Goal: Task Accomplishment & Management: Use online tool/utility

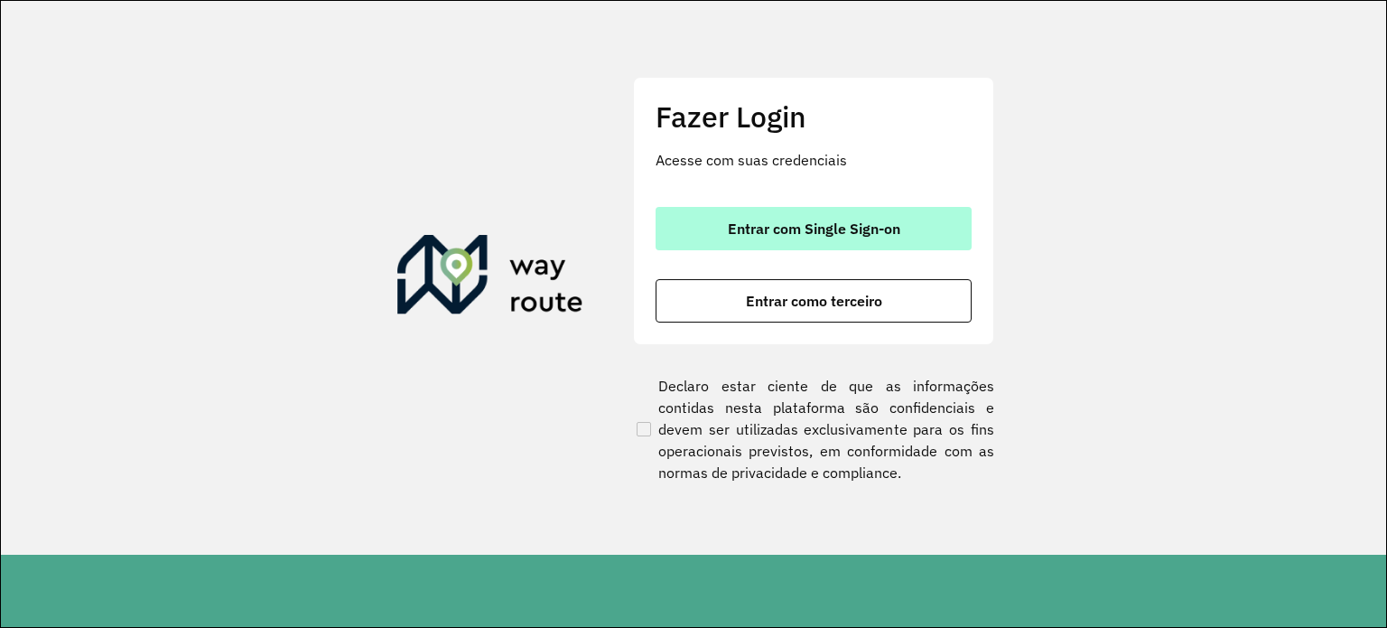
click at [771, 247] on button "Entrar com Single Sign-on" at bounding box center [814, 228] width 316 height 43
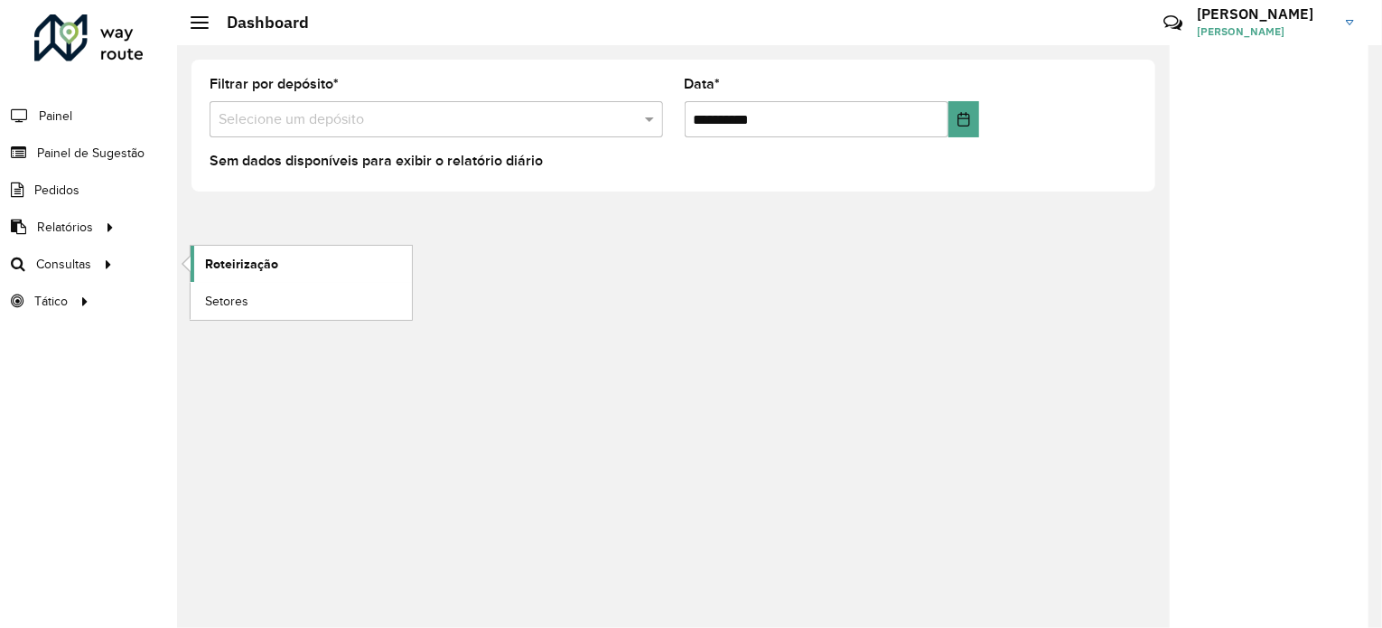
click at [334, 262] on link "Roteirização" at bounding box center [301, 264] width 221 height 36
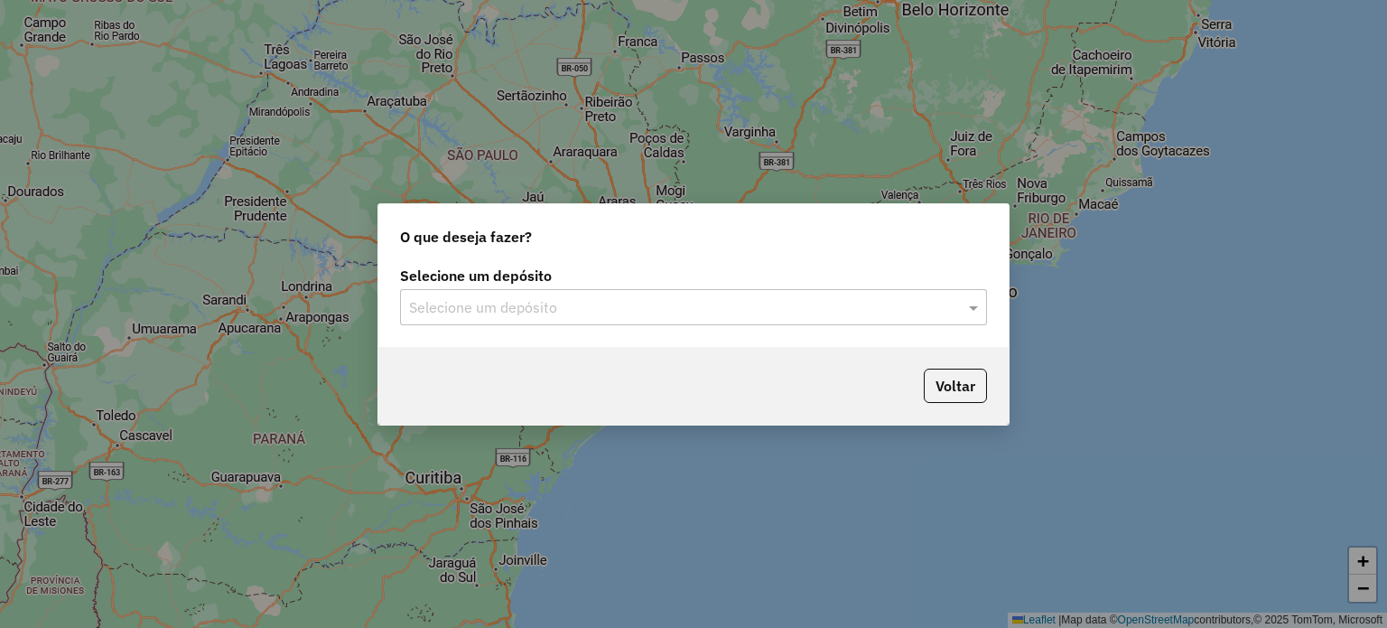
click at [690, 292] on div "Selecione um depósito" at bounding box center [693, 307] width 587 height 36
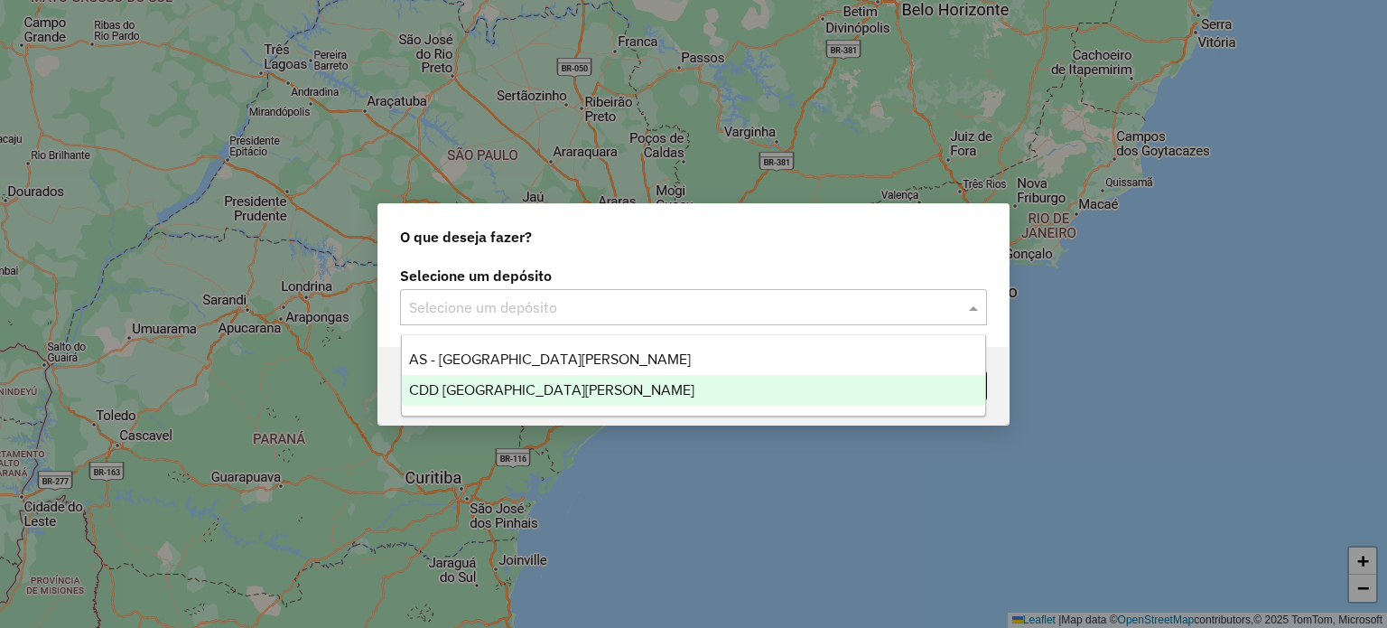
click at [499, 400] on div "CDD [GEOGRAPHIC_DATA]" at bounding box center [694, 390] width 584 height 31
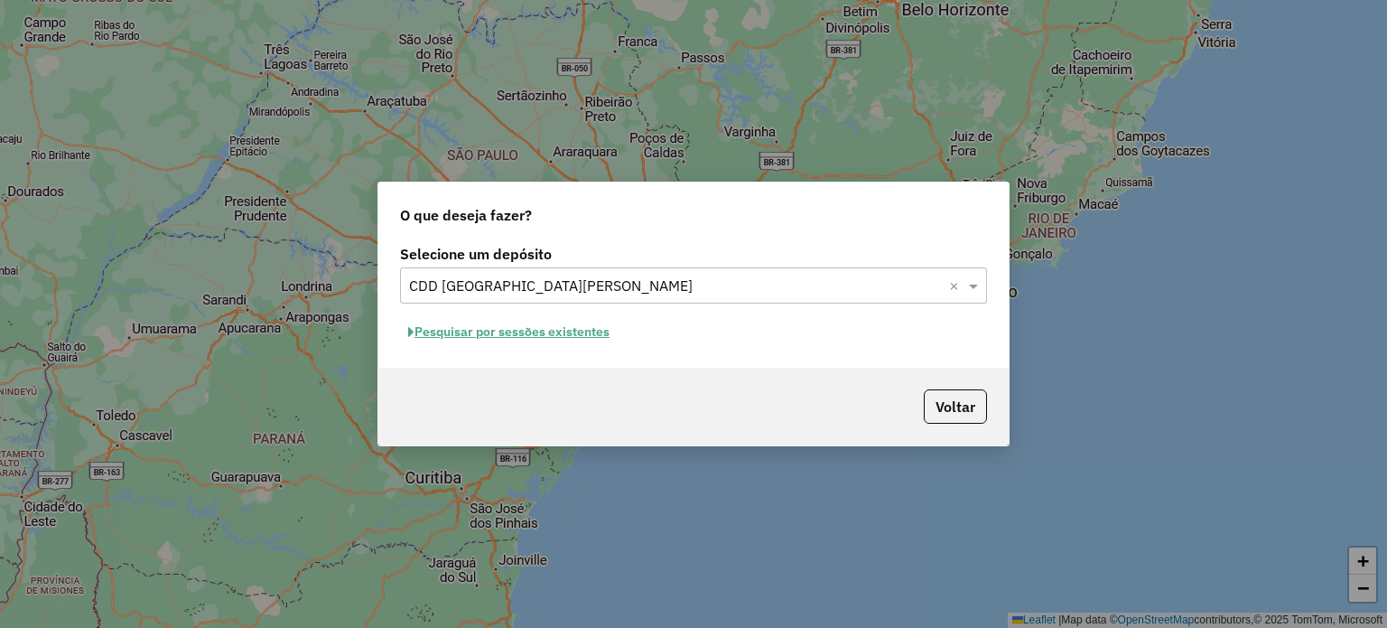
click at [498, 331] on button "Pesquisar por sessões existentes" at bounding box center [509, 332] width 218 height 28
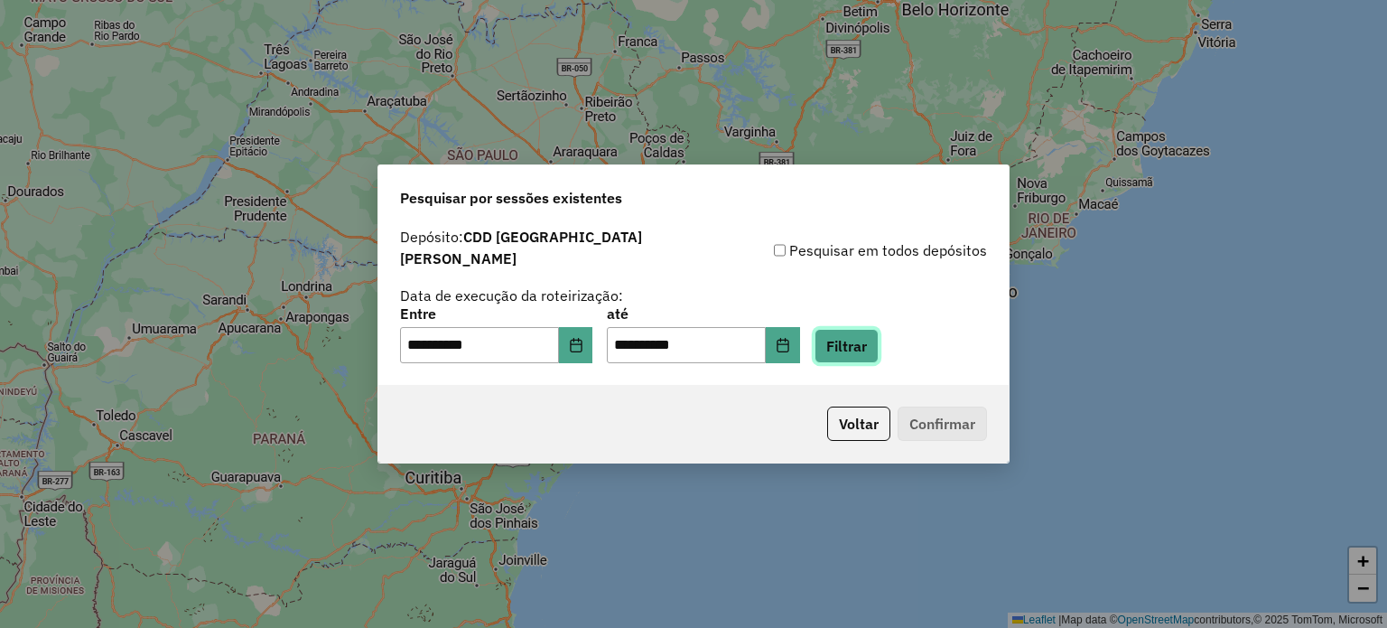
click at [879, 350] on button "Filtrar" at bounding box center [847, 346] width 64 height 34
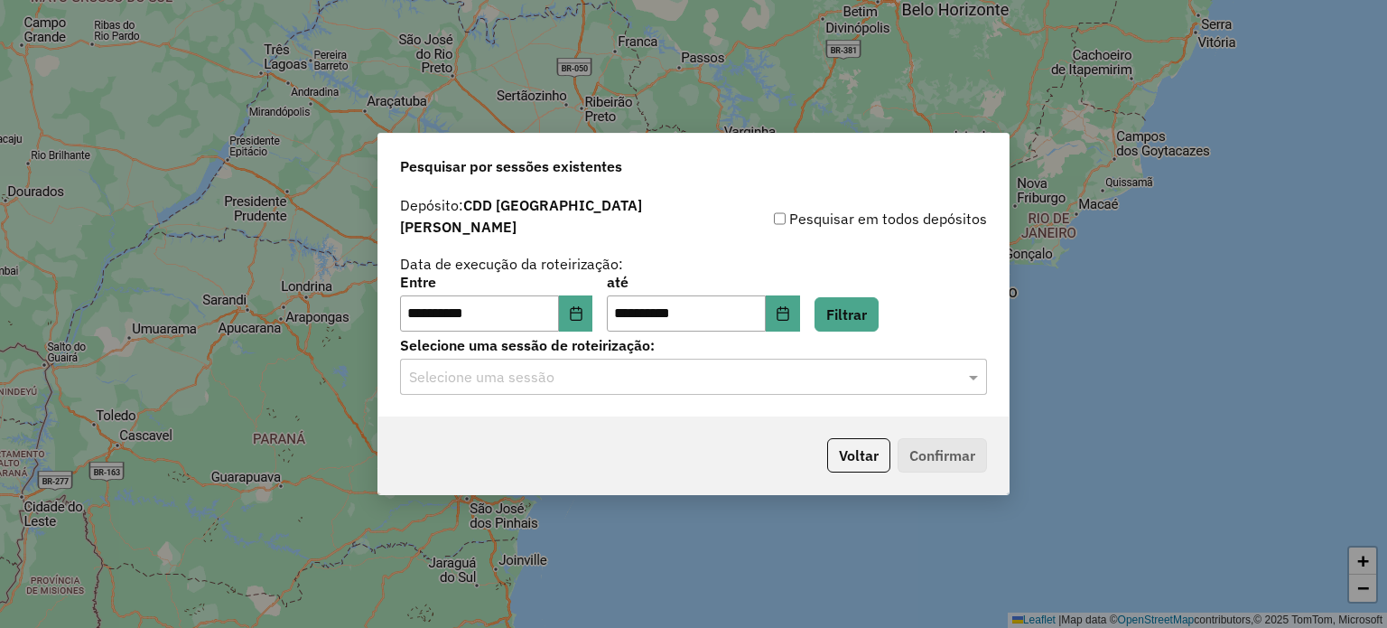
click at [499, 367] on input "text" at bounding box center [675, 378] width 533 height 22
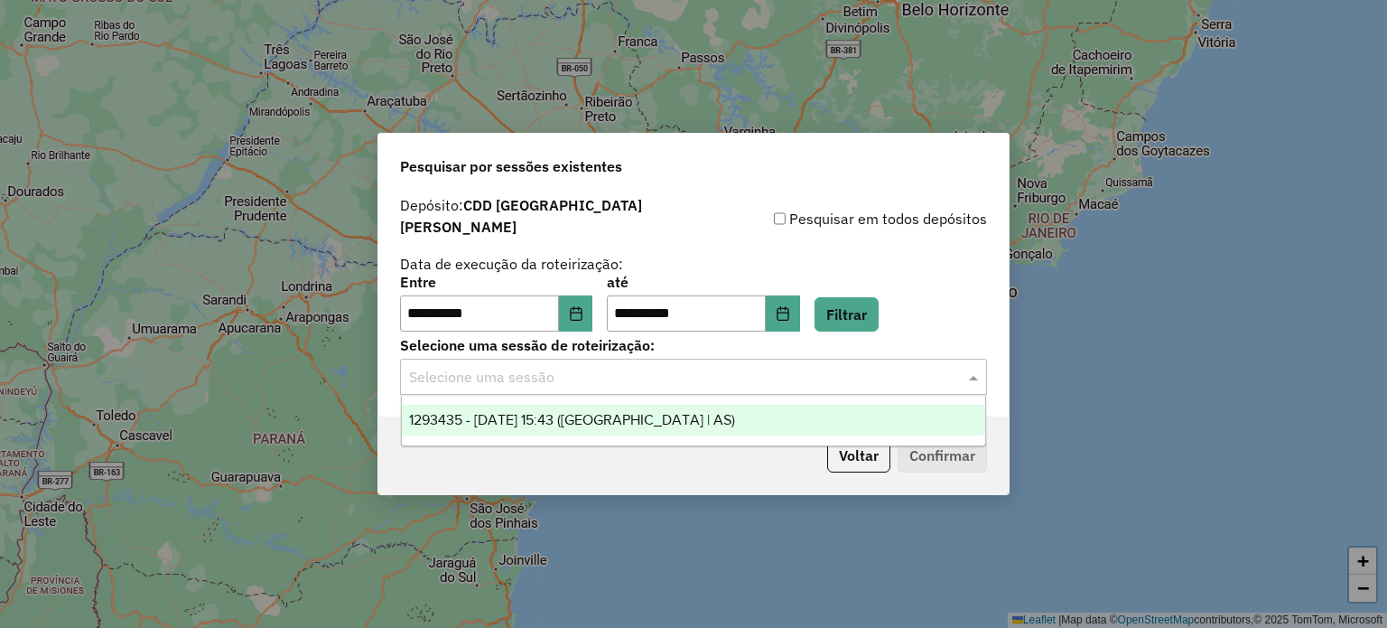
click at [504, 407] on div "1293435 - [DATE] 15:43 ([GEOGRAPHIC_DATA] | AS)" at bounding box center [694, 420] width 584 height 31
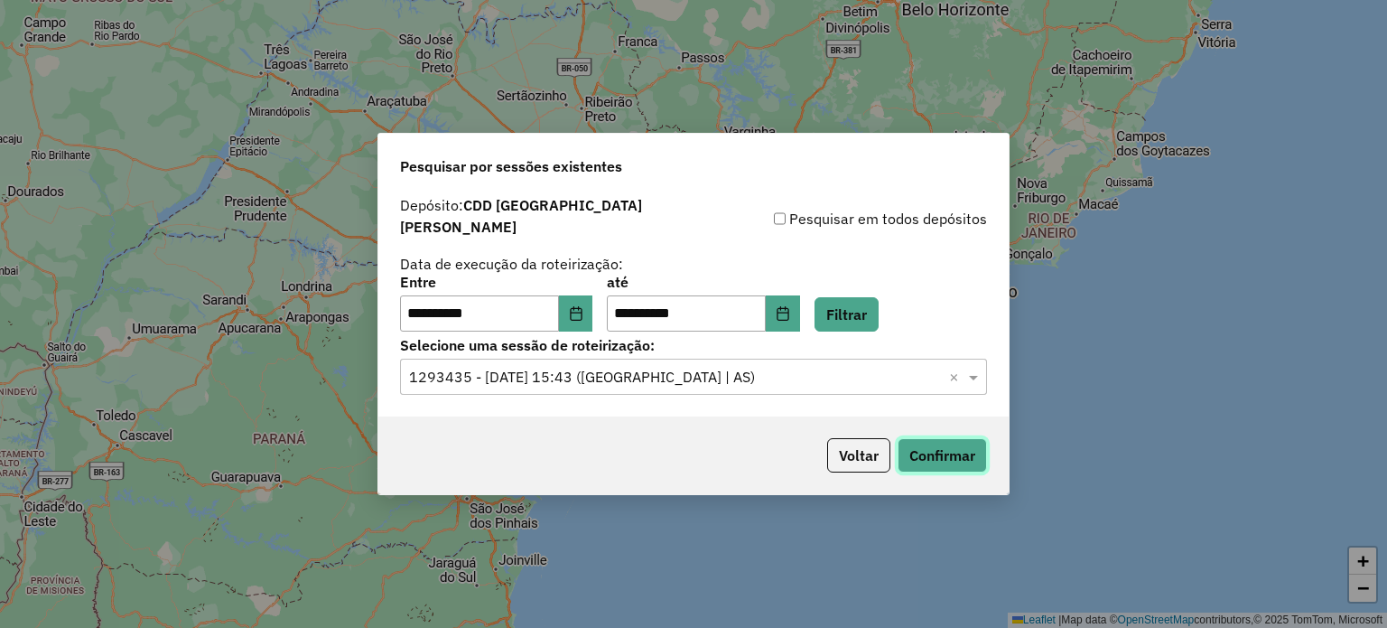
click at [938, 438] on button "Confirmar" at bounding box center [942, 455] width 89 height 34
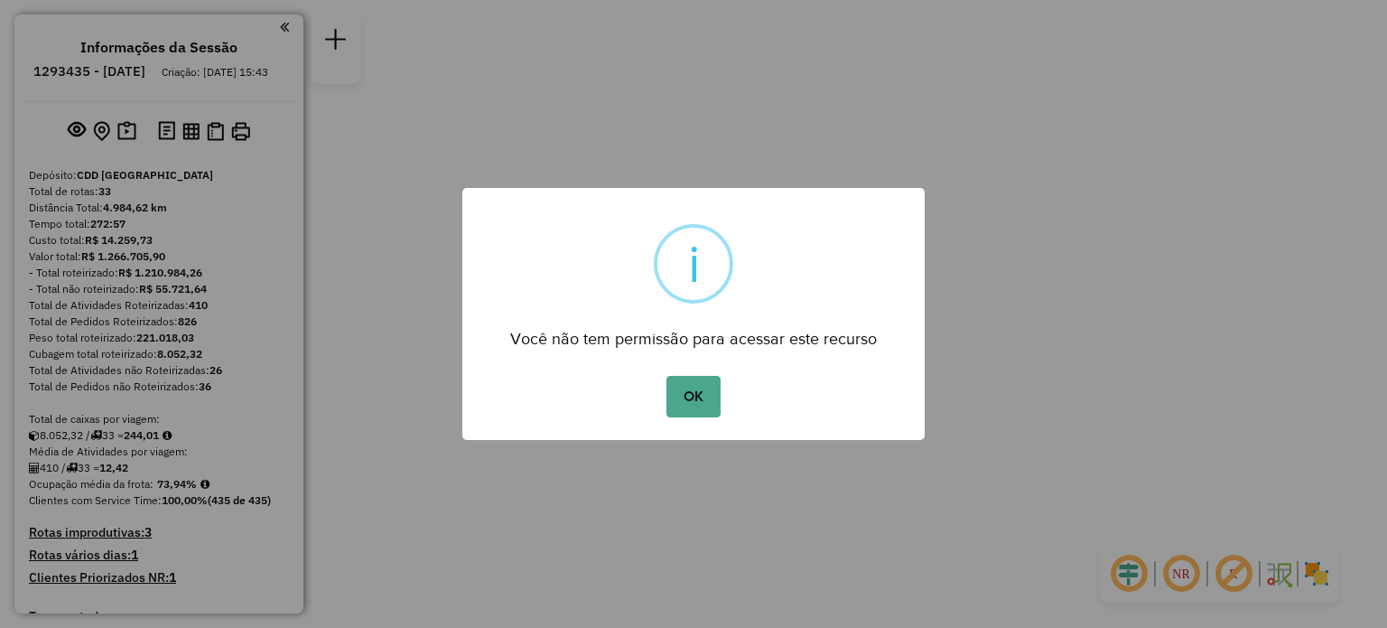
click at [667, 376] on button "OK" at bounding box center [693, 397] width 53 height 42
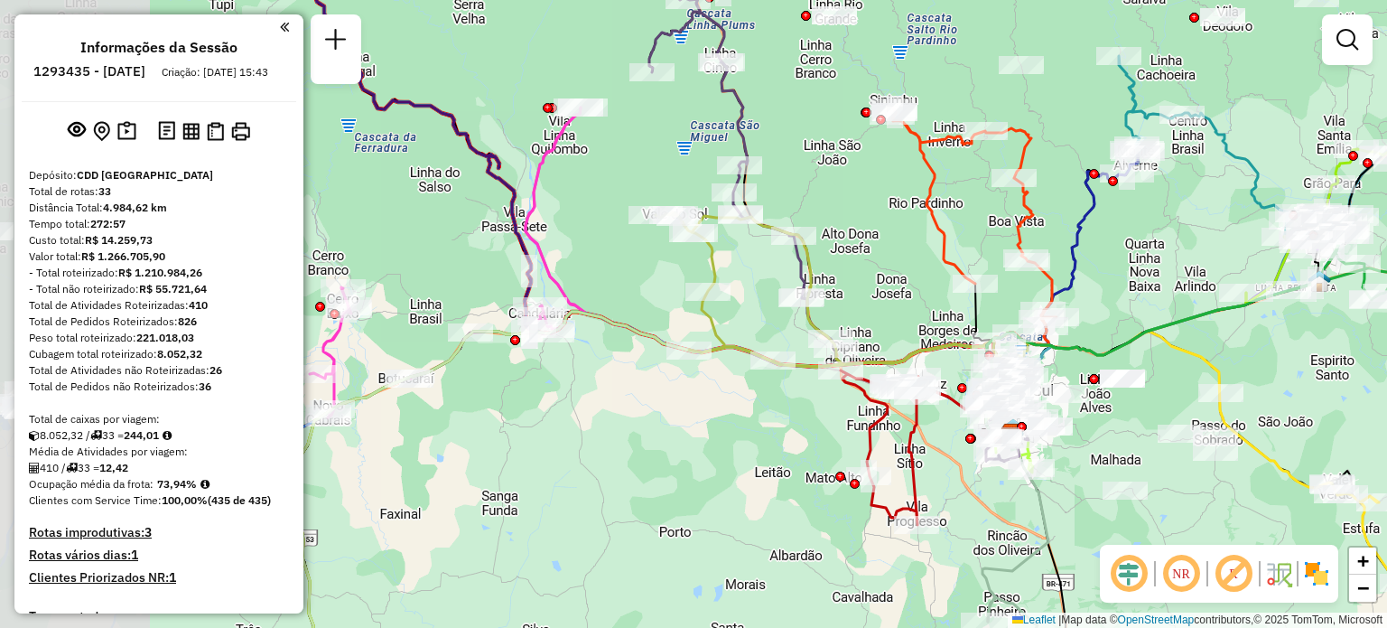
drag, startPoint x: 601, startPoint y: 154, endPoint x: 868, endPoint y: 208, distance: 272.6
click at [868, 208] on div "Janela de atendimento Grade de atendimento Capacidade Transportadoras Veículos …" at bounding box center [693, 314] width 1387 height 628
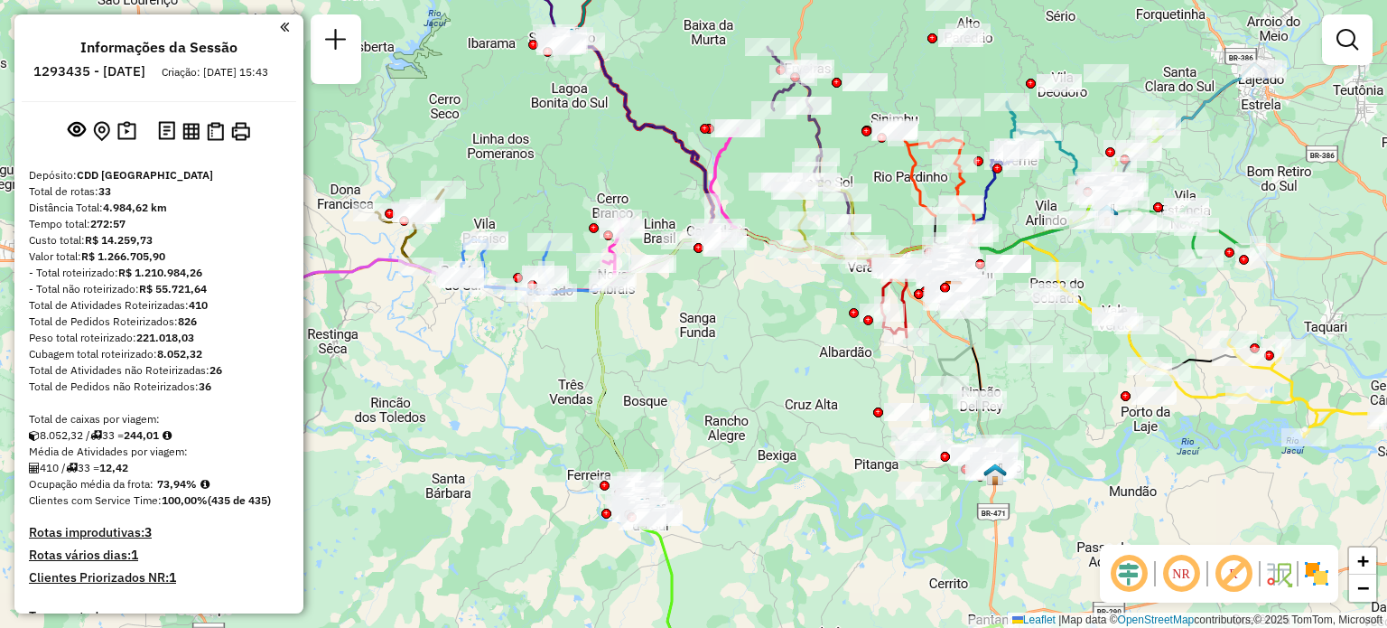
drag, startPoint x: 1012, startPoint y: 64, endPoint x: 925, endPoint y: 77, distance: 87.6
click at [925, 77] on div "Janela de atendimento Grade de atendimento Capacidade Transportadoras Veículos …" at bounding box center [693, 314] width 1387 height 628
select select "**********"
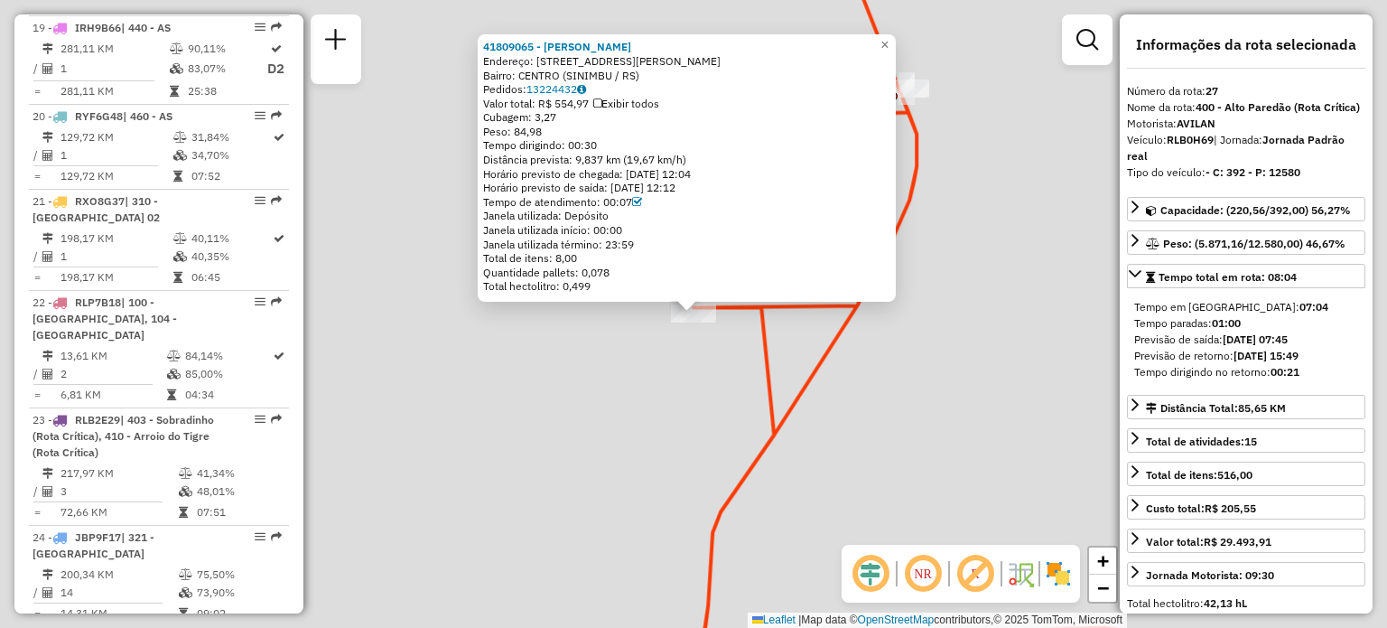
scroll to position [3320, 0]
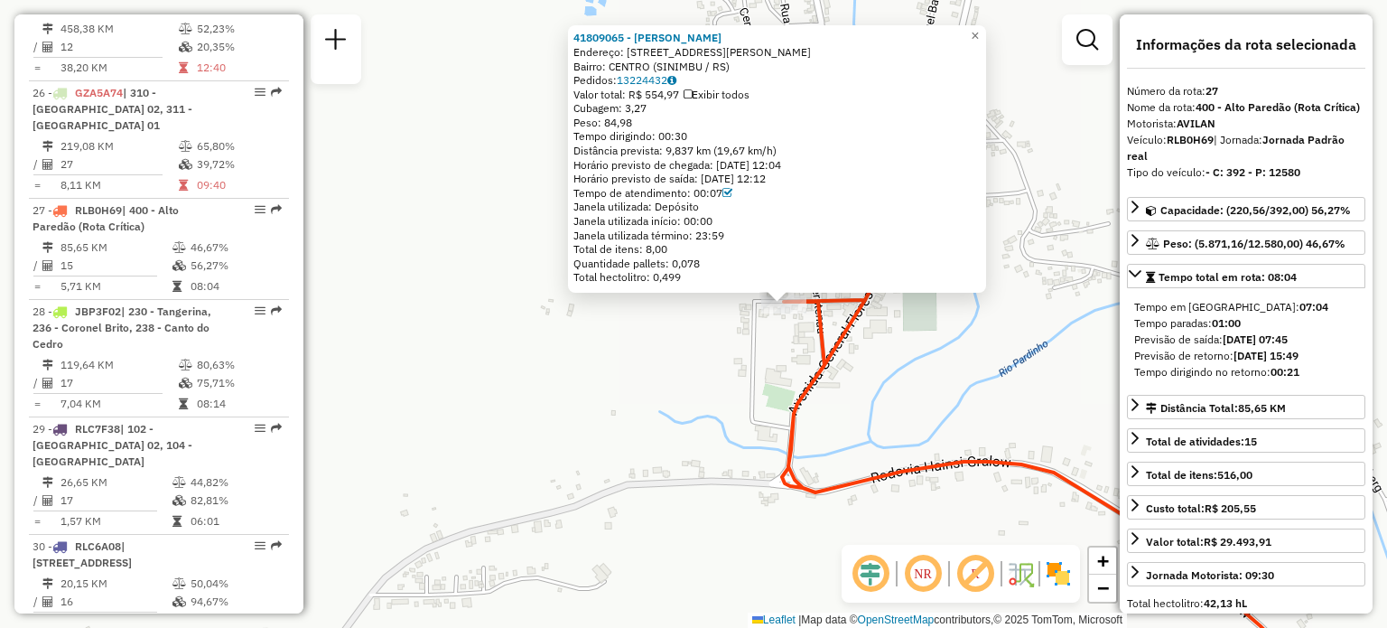
click at [914, 387] on div "41809065 - SANDRA FRITSCH Endereço: R RUA JOaO THOME 178 Bairro: CENTRO (SINIMB…" at bounding box center [693, 314] width 1387 height 628
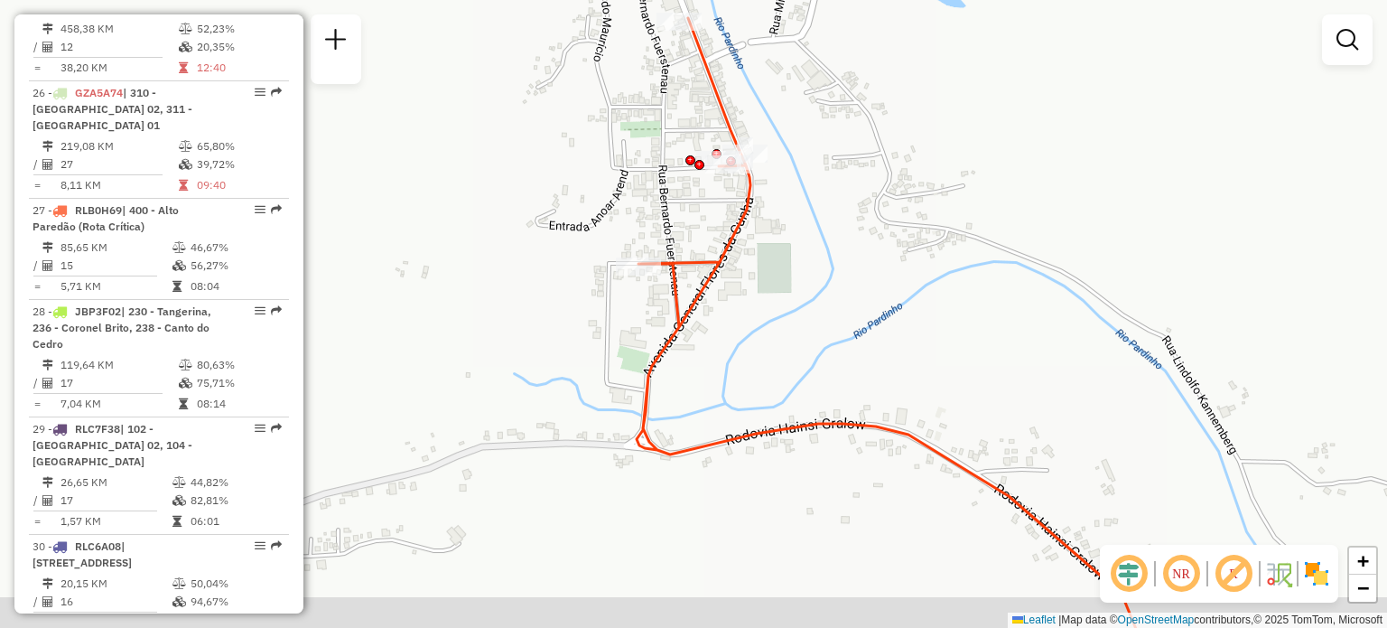
drag, startPoint x: 859, startPoint y: 321, endPoint x: 788, endPoint y: 306, distance: 72.8
click at [789, 306] on div "Janela de atendimento Grade de atendimento Capacidade Transportadoras Veículos …" at bounding box center [693, 314] width 1387 height 628
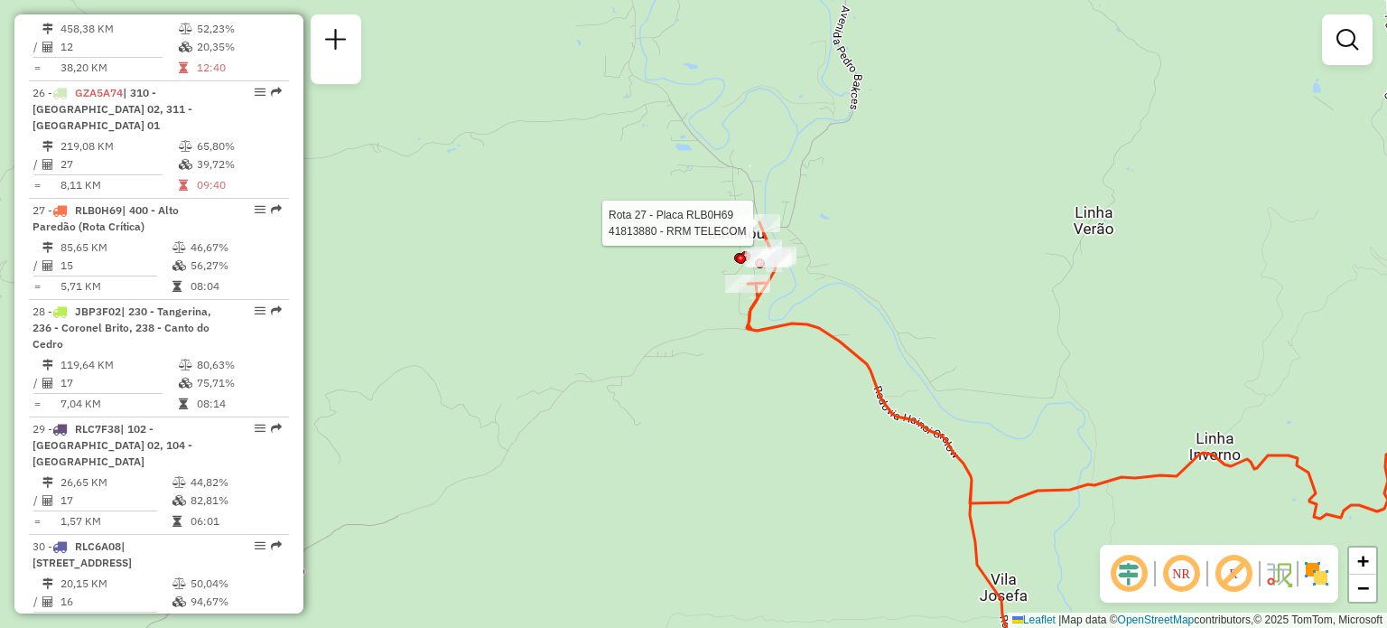
select select "**********"
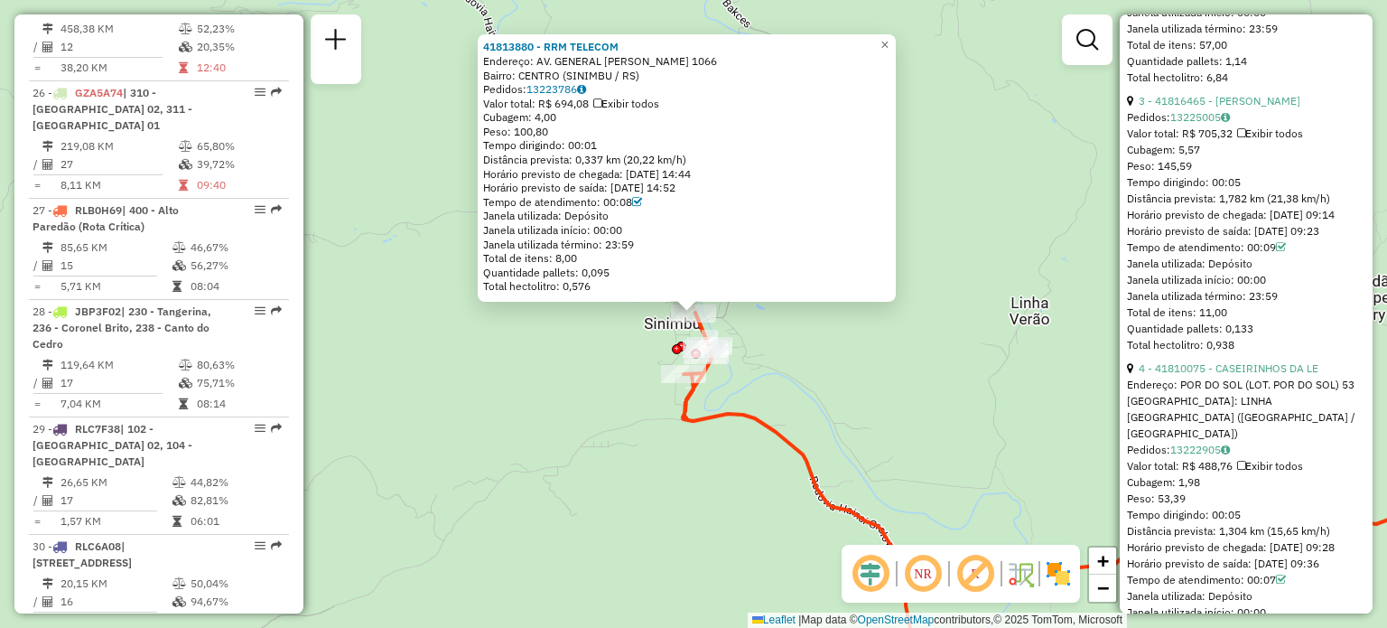
scroll to position [1535, 0]
